Goal: Navigation & Orientation: Find specific page/section

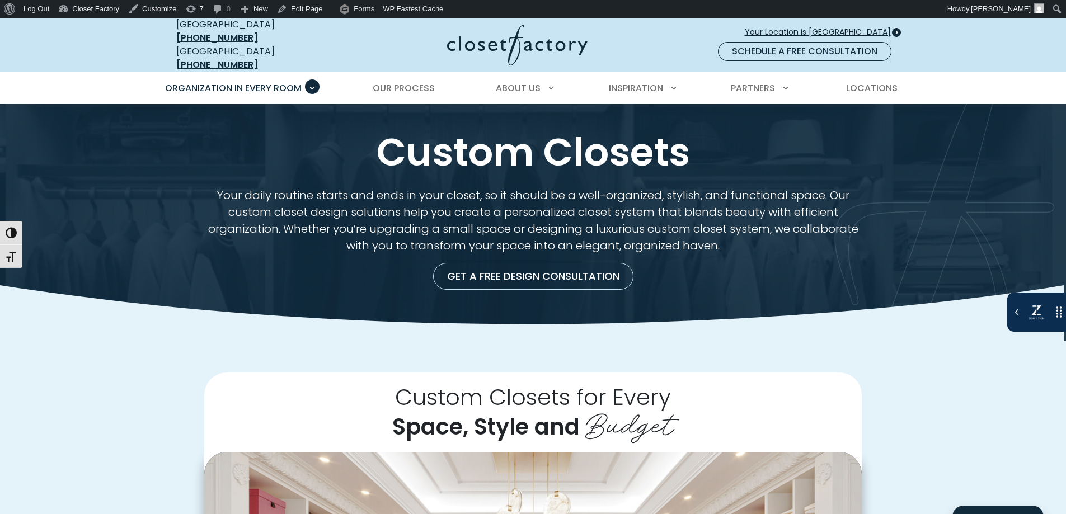
click at [846, 28] on span "Your Location is [GEOGRAPHIC_DATA]" at bounding box center [822, 32] width 155 height 12
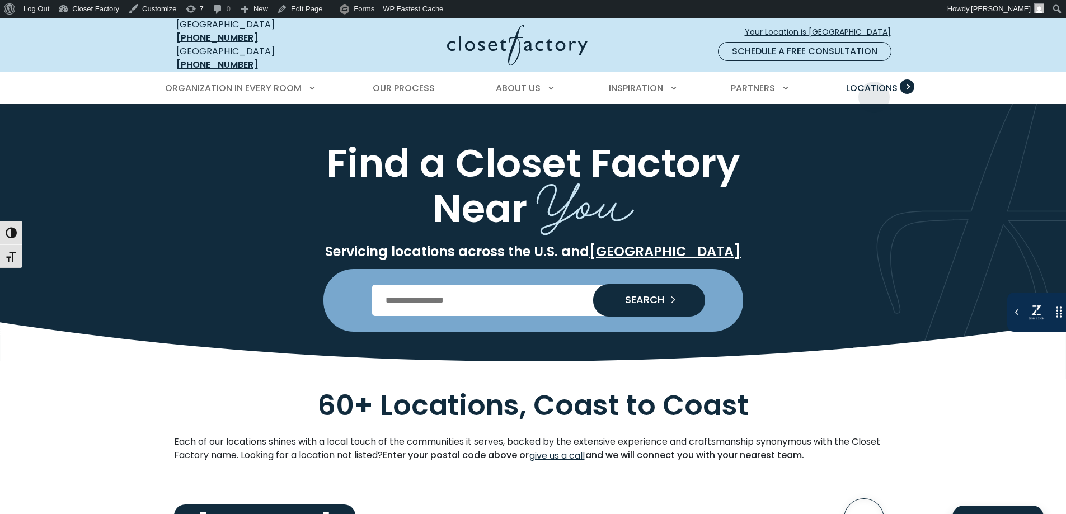
click at [874, 89] on link "Locations" at bounding box center [872, 88] width 74 height 31
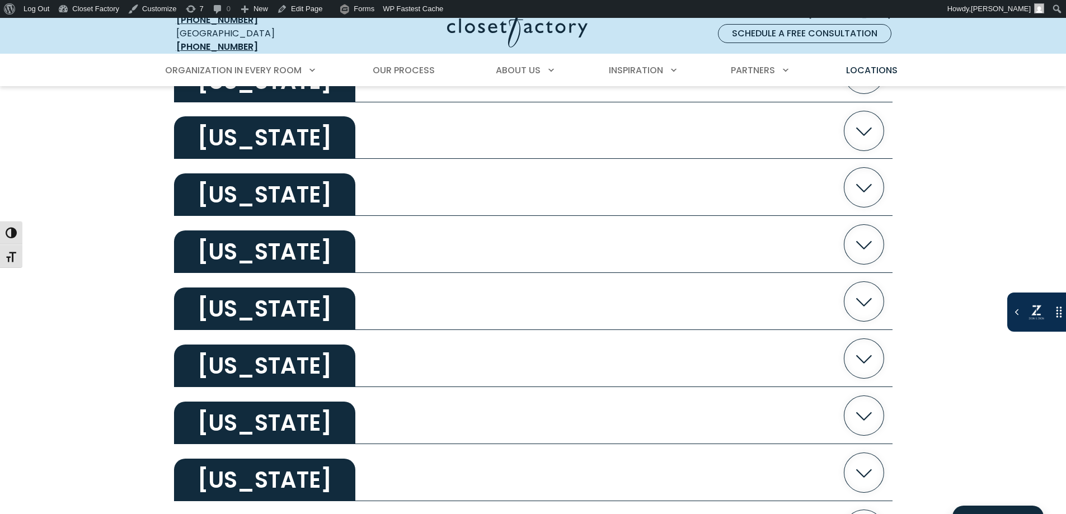
scroll to position [2034, 0]
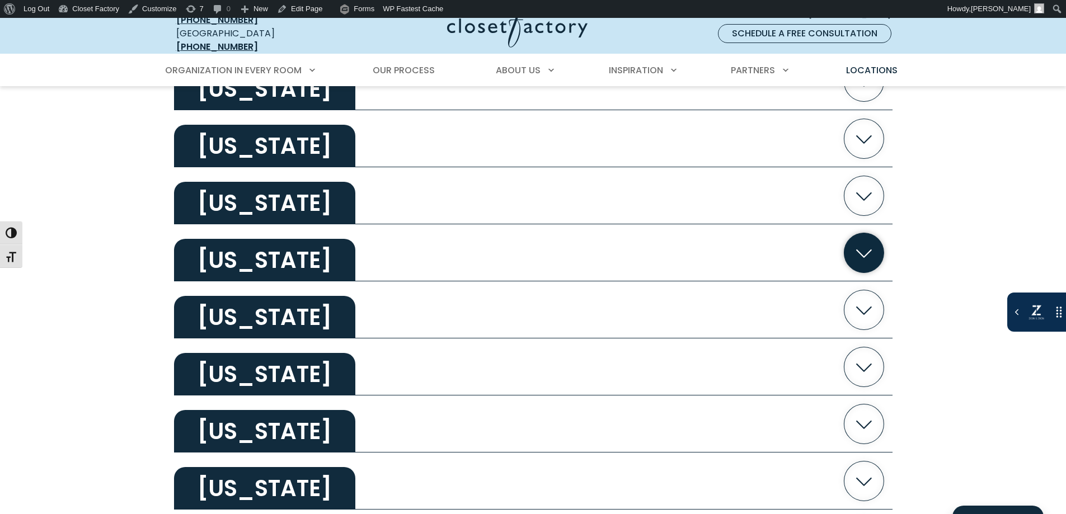
click at [338, 259] on button "[US_STATE]" at bounding box center [533, 252] width 719 height 57
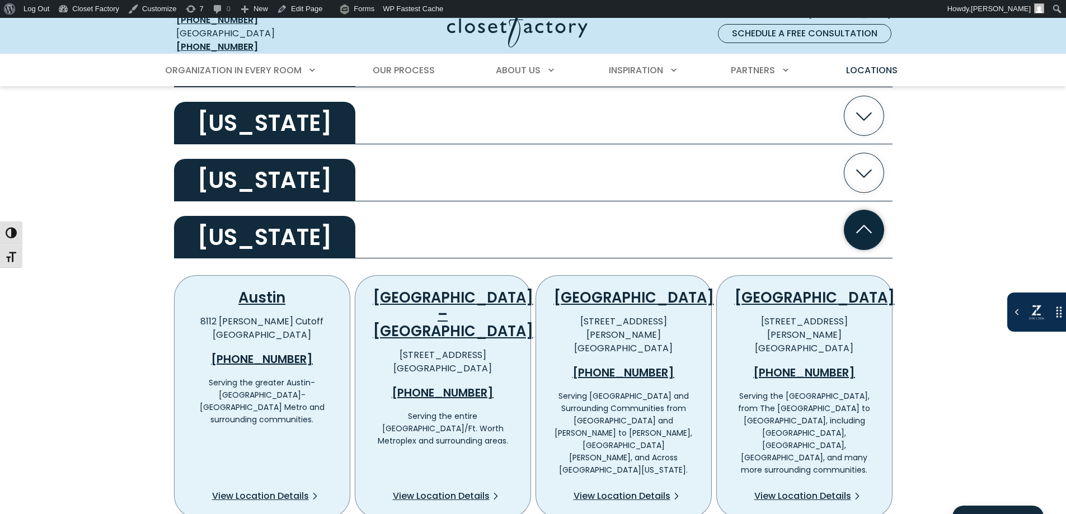
scroll to position [2080, 0]
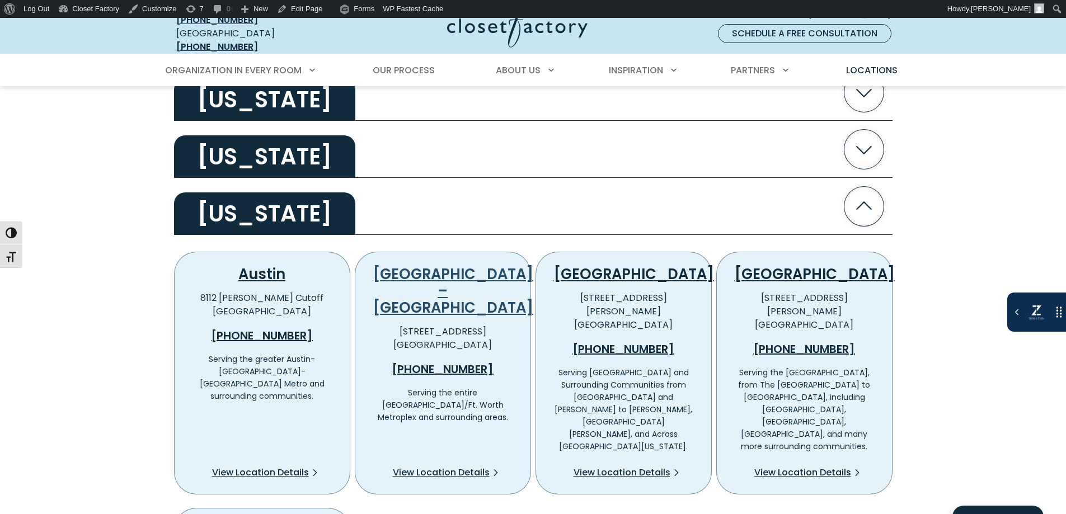
click at [448, 264] on link "Dallas – Fort Worth" at bounding box center [453, 291] width 160 height 54
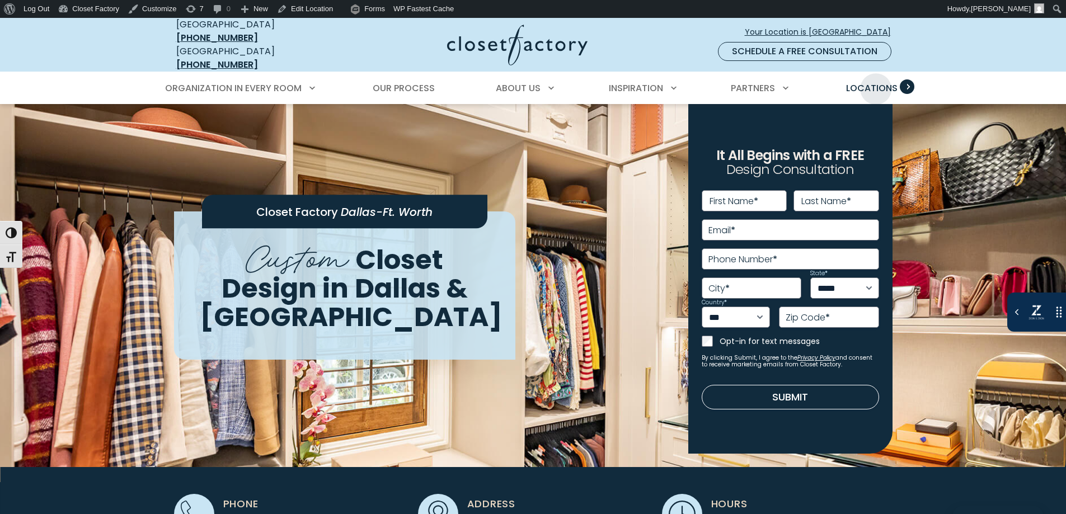
click at [875, 82] on span "Locations" at bounding box center [871, 88] width 51 height 13
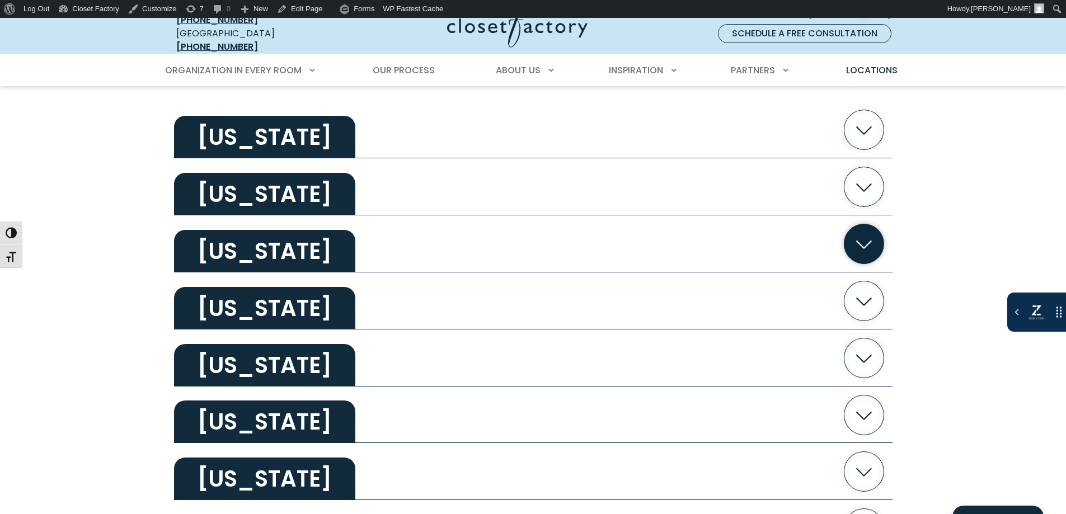
scroll to position [593, 0]
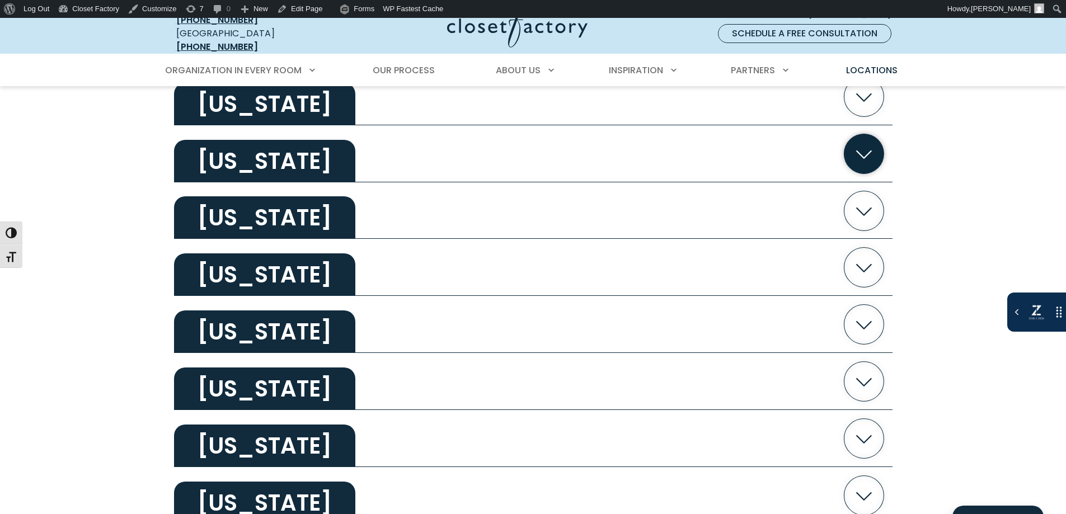
click at [437, 153] on button "Colorado" at bounding box center [533, 153] width 719 height 57
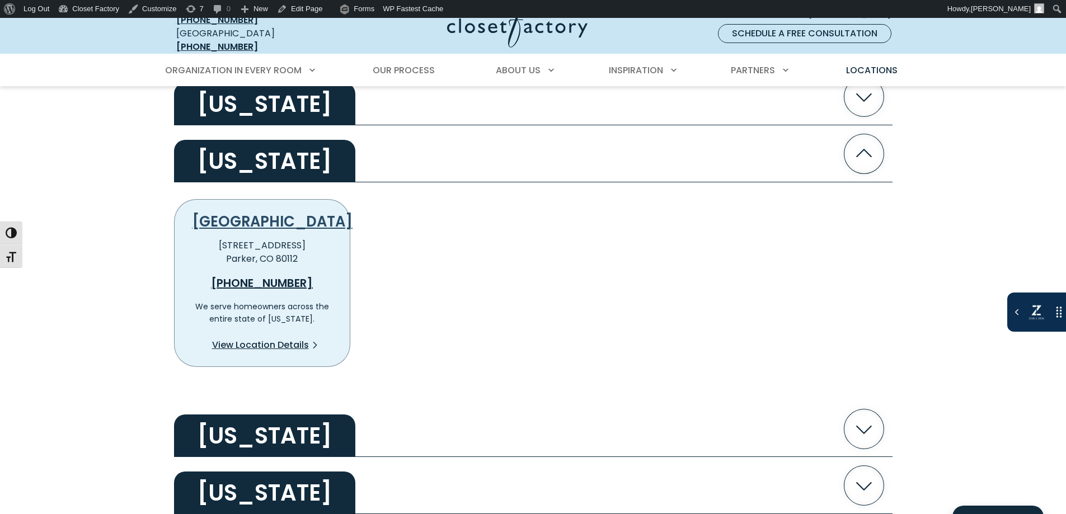
click at [261, 217] on link "[GEOGRAPHIC_DATA]" at bounding box center [273, 222] width 160 height 20
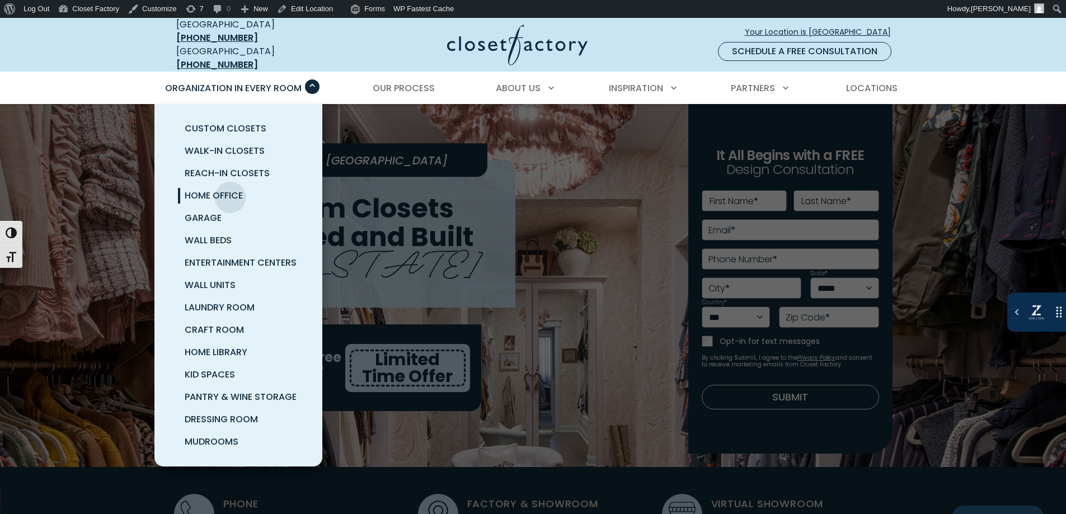
click at [229, 189] on span "Home Office" at bounding box center [214, 195] width 58 height 13
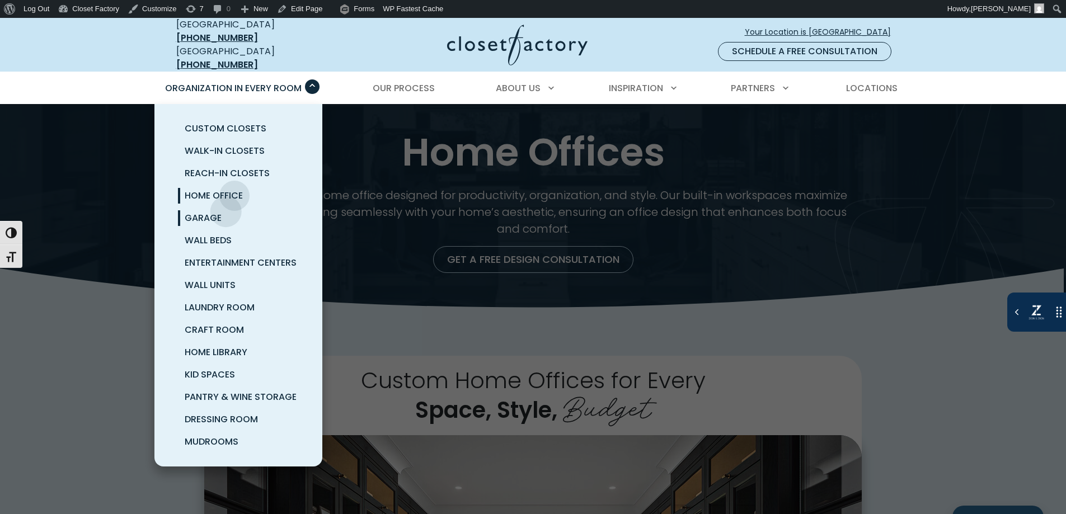
click at [212, 212] on span "Garage" at bounding box center [203, 218] width 37 height 13
